Goal: Transaction & Acquisition: Book appointment/travel/reservation

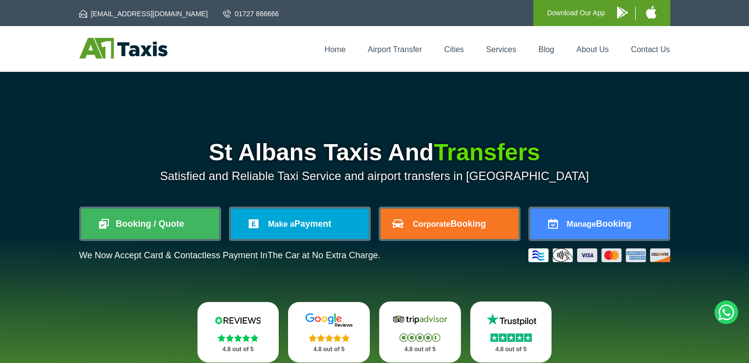
scroll to position [62, 0]
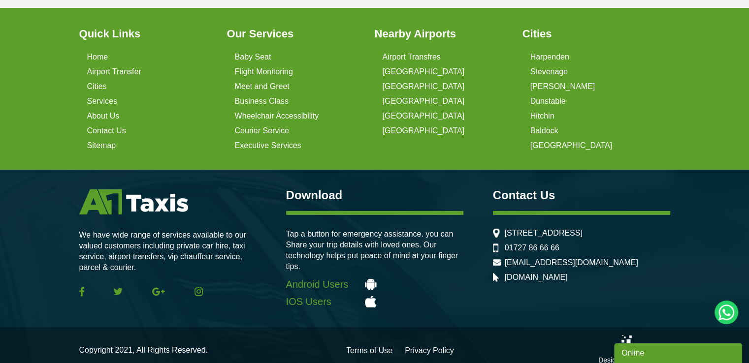
scroll to position [0, 0]
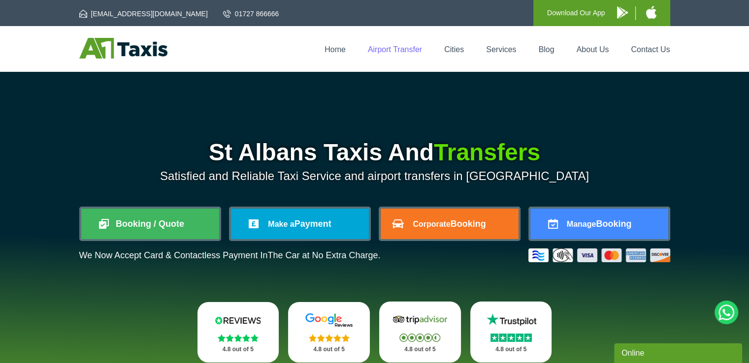
click at [398, 49] on link "Airport Transfer" at bounding box center [395, 49] width 54 height 8
